Goal: Transaction & Acquisition: Purchase product/service

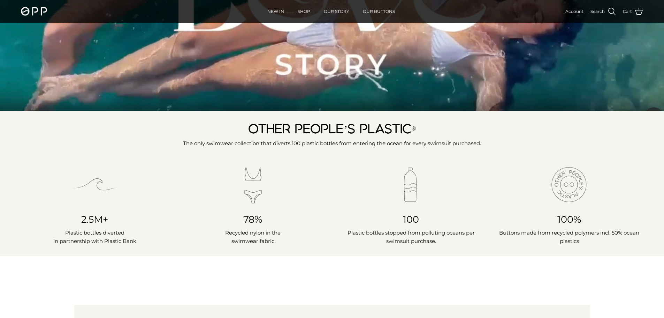
scroll to position [279, 0]
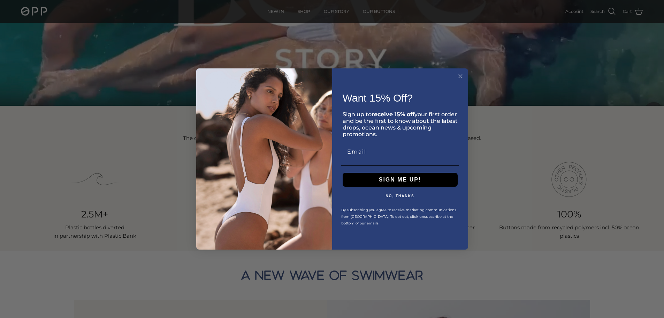
click at [461, 76] on circle "Close dialog" at bounding box center [460, 76] width 8 height 8
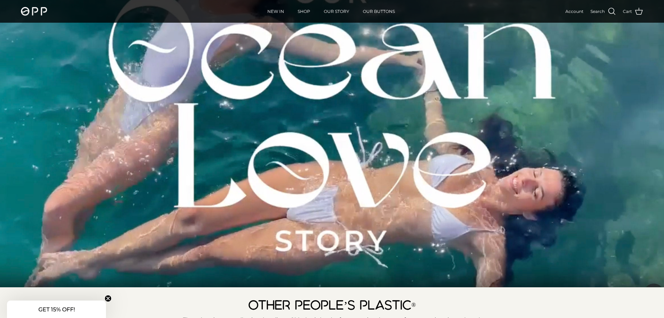
scroll to position [0, 0]
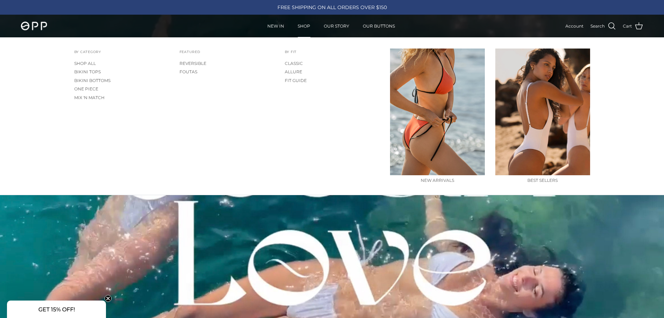
click at [306, 27] on link "SHOP" at bounding box center [303, 26] width 25 height 22
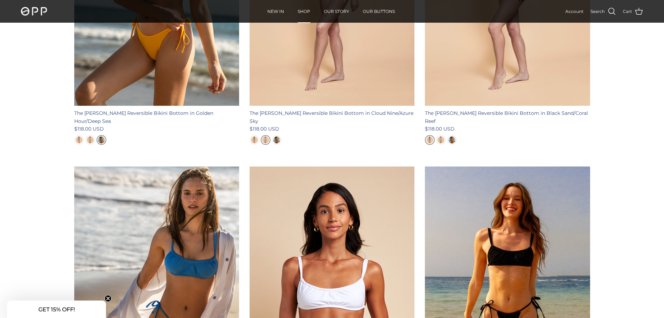
scroll to position [2300, 0]
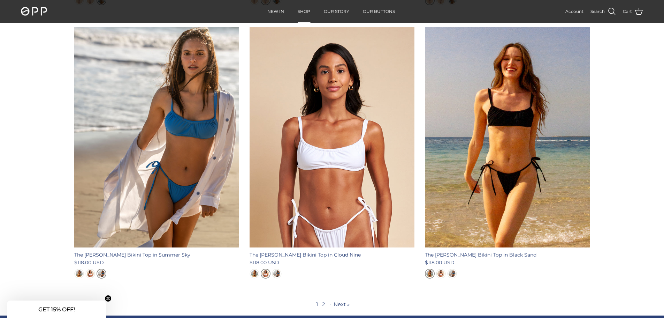
click at [339, 300] on link "Next »" at bounding box center [342, 303] width 16 height 7
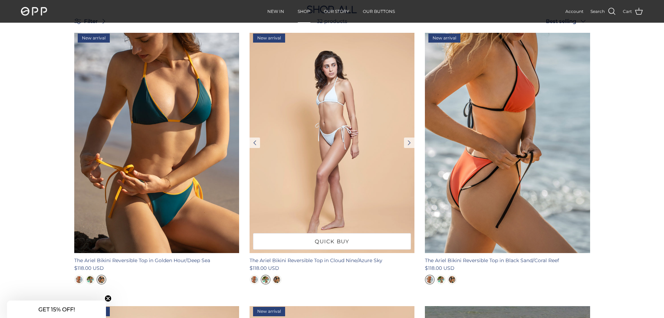
scroll to position [418, 0]
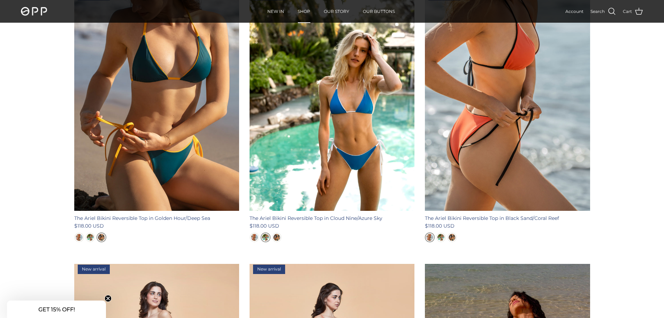
click at [276, 238] on img "Golden Hour/Deep Sea" at bounding box center [276, 237] width 7 height 7
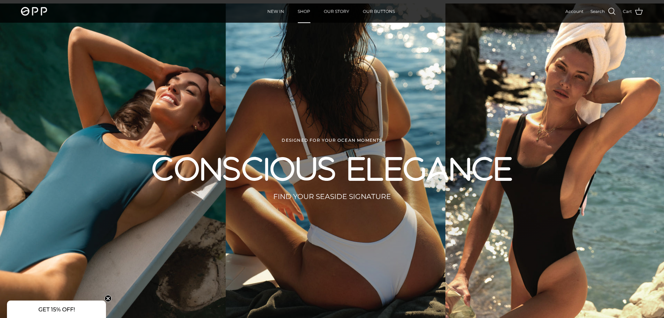
scroll to position [0, 0]
